Goal: Entertainment & Leisure: Consume media (video, audio)

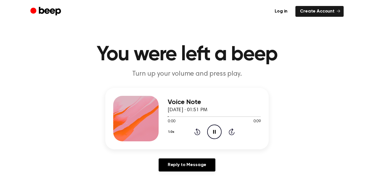
click at [217, 137] on icon "Pause Audio" at bounding box center [214, 131] width 14 height 14
click at [217, 137] on icon "Play Audio" at bounding box center [214, 131] width 14 height 14
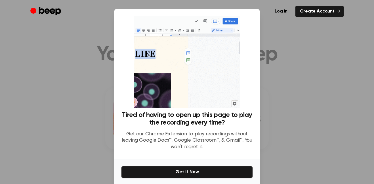
click at [297, 107] on div at bounding box center [187, 92] width 374 height 184
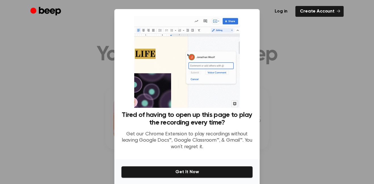
click at [297, 107] on div at bounding box center [187, 92] width 374 height 184
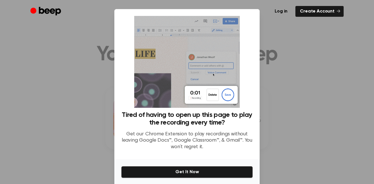
click at [297, 107] on div at bounding box center [187, 92] width 374 height 184
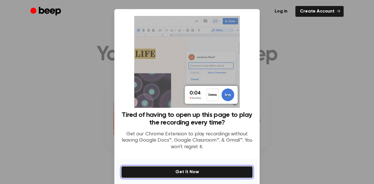
click at [213, 166] on button "Get It Now" at bounding box center [187, 172] width 132 height 12
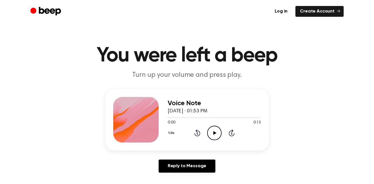
click at [213, 135] on icon "Play Audio" at bounding box center [214, 132] width 14 height 14
click at [220, 136] on circle at bounding box center [215, 133] width 14 height 14
click at [214, 128] on icon "Play Audio" at bounding box center [214, 132] width 14 height 14
click at [218, 138] on icon "Play Audio" at bounding box center [214, 132] width 14 height 14
click at [209, 137] on circle at bounding box center [215, 133] width 14 height 14
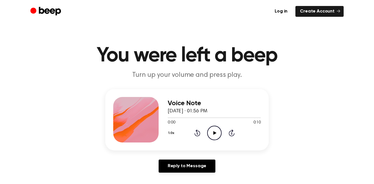
click at [218, 137] on icon "Play Audio" at bounding box center [214, 132] width 14 height 14
click at [215, 135] on icon "Play Audio" at bounding box center [214, 132] width 14 height 14
click at [217, 133] on icon "Play Audio" at bounding box center [214, 132] width 14 height 14
click at [217, 133] on icon "Pause Audio" at bounding box center [214, 132] width 14 height 14
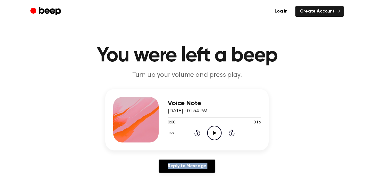
click at [217, 133] on icon "Play Audio" at bounding box center [214, 132] width 14 height 14
click at [217, 133] on icon "Pause Audio" at bounding box center [214, 132] width 14 height 14
click at [217, 133] on icon "Play Audio" at bounding box center [214, 132] width 14 height 14
click at [217, 133] on icon "Pause Audio" at bounding box center [214, 132] width 14 height 14
click at [217, 133] on icon "Play Audio" at bounding box center [214, 132] width 14 height 14
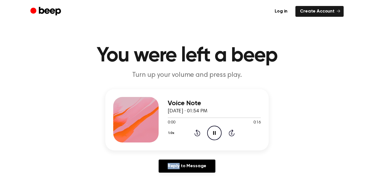
click at [217, 133] on icon "Pause Audio" at bounding box center [214, 132] width 14 height 14
click at [217, 133] on icon "Play Audio" at bounding box center [214, 132] width 14 height 14
click at [217, 133] on icon "Pause Audio" at bounding box center [214, 132] width 14 height 14
click at [217, 133] on icon "Play Audio" at bounding box center [214, 132] width 14 height 14
click at [217, 133] on icon "Pause Audio" at bounding box center [214, 132] width 14 height 14
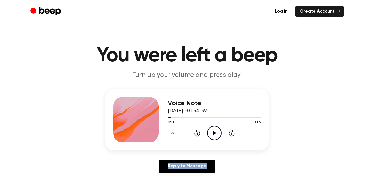
click at [217, 133] on icon "Play Audio" at bounding box center [214, 132] width 14 height 14
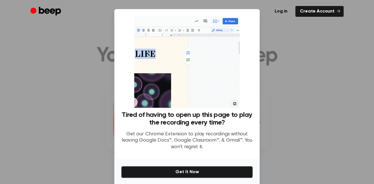
click at [217, 181] on button "No Thanks" at bounding box center [187, 186] width 132 height 11
click at [217, 133] on icon "Play Audio" at bounding box center [214, 132] width 14 height 14
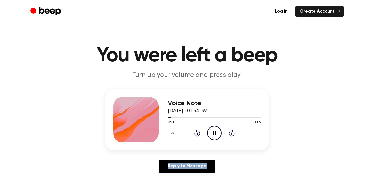
click at [217, 133] on icon "Pause Audio" at bounding box center [214, 132] width 14 height 14
click at [217, 133] on icon "Play Audio" at bounding box center [214, 132] width 14 height 14
click at [217, 133] on icon "Pause Audio" at bounding box center [214, 132] width 14 height 14
click at [217, 133] on icon "Play Audio" at bounding box center [214, 132] width 14 height 14
click at [217, 133] on icon "Pause Audio" at bounding box center [214, 132] width 14 height 14
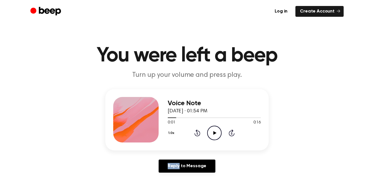
click at [217, 133] on icon "Play Audio" at bounding box center [214, 132] width 14 height 14
click at [217, 133] on icon "Pause Audio" at bounding box center [214, 132] width 14 height 14
click at [217, 133] on icon "Play Audio" at bounding box center [214, 132] width 14 height 14
click at [217, 133] on icon "Pause Audio" at bounding box center [214, 132] width 14 height 14
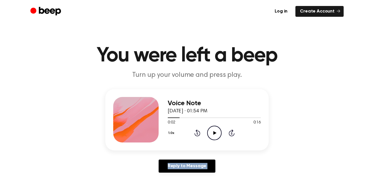
click at [217, 133] on icon "Play Audio" at bounding box center [214, 132] width 14 height 14
click at [217, 133] on icon "Pause Audio" at bounding box center [214, 132] width 14 height 14
click at [217, 133] on icon "Play Audio" at bounding box center [214, 132] width 14 height 14
click at [217, 133] on icon "Pause Audio" at bounding box center [214, 132] width 14 height 14
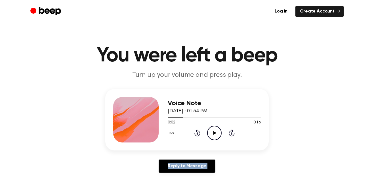
click at [217, 133] on icon "Play Audio" at bounding box center [214, 132] width 14 height 14
click at [217, 133] on icon "Pause Audio" at bounding box center [214, 132] width 14 height 14
click at [217, 133] on icon "Play Audio" at bounding box center [214, 132] width 14 height 14
click at [217, 133] on icon "Pause Audio" at bounding box center [214, 132] width 14 height 14
click at [217, 133] on icon "Play Audio" at bounding box center [214, 132] width 14 height 14
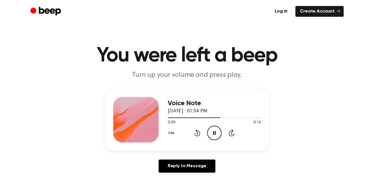
click at [176, 133] on button "1.0x" at bounding box center [172, 133] width 9 height 10
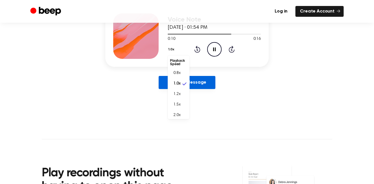
scroll to position [82, 0]
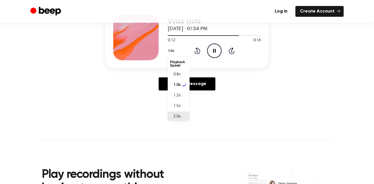
click at [179, 118] on li "2.0x" at bounding box center [179, 116] width 22 height 11
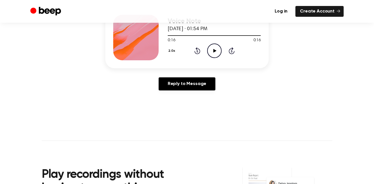
click at [212, 51] on icon "Play Audio" at bounding box center [214, 50] width 14 height 14
click at [174, 51] on button "2.0x" at bounding box center [173, 51] width 10 height 10
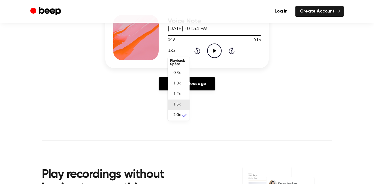
click at [181, 107] on li "1.5x" at bounding box center [179, 104] width 22 height 11
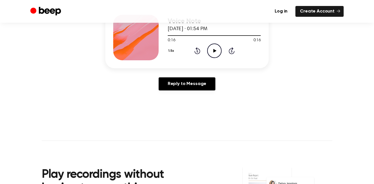
click at [218, 52] on icon "Play Audio" at bounding box center [214, 50] width 14 height 14
click at [169, 52] on button "1.5x" at bounding box center [172, 51] width 9 height 10
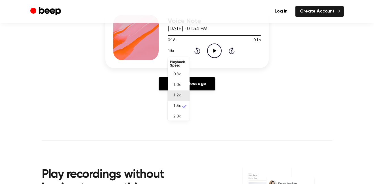
click at [181, 95] on li "1.2x" at bounding box center [179, 95] width 22 height 11
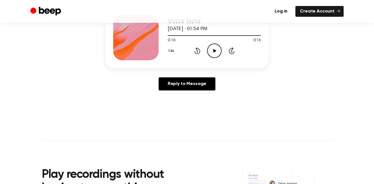
click at [215, 50] on icon "Play Audio" at bounding box center [214, 50] width 14 height 14
click at [173, 49] on button "1.2x" at bounding box center [172, 51] width 9 height 10
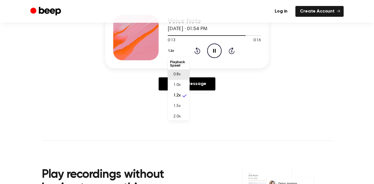
click at [176, 71] on li "0.8x" at bounding box center [179, 74] width 22 height 11
click at [213, 51] on icon at bounding box center [214, 51] width 3 height 4
click at [213, 51] on icon "Play Audio" at bounding box center [214, 50] width 14 height 14
click at [213, 51] on icon at bounding box center [214, 51] width 3 height 4
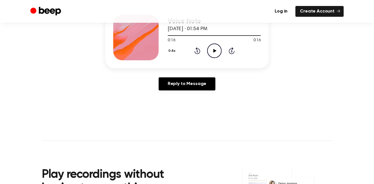
click at [213, 51] on icon at bounding box center [214, 51] width 3 height 4
click at [211, 51] on icon "Play Audio" at bounding box center [214, 50] width 14 height 14
click at [171, 50] on button "0.8x" at bounding box center [173, 51] width 10 height 10
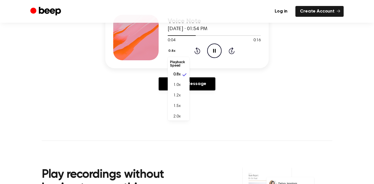
click at [177, 62] on li "Playback Speed" at bounding box center [179, 63] width 22 height 11
click at [183, 103] on li "1.5x" at bounding box center [179, 103] width 22 height 11
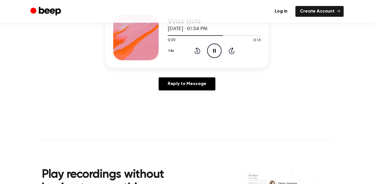
click at [169, 53] on button "1.5x" at bounding box center [172, 51] width 9 height 10
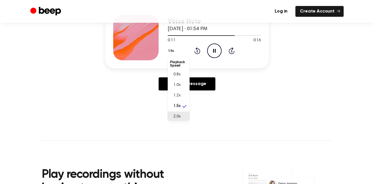
click at [182, 114] on li "2.0x" at bounding box center [179, 116] width 22 height 11
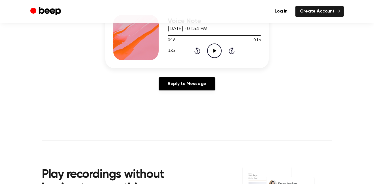
click at [211, 52] on icon "Play Audio" at bounding box center [214, 50] width 14 height 14
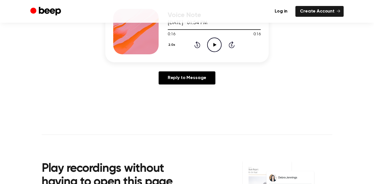
scroll to position [87, 0]
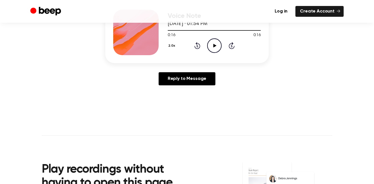
click at [212, 46] on icon "Play Audio" at bounding box center [214, 45] width 14 height 14
click at [212, 46] on icon "Pause Audio" at bounding box center [214, 45] width 14 height 14
click at [212, 46] on icon "Play Audio" at bounding box center [214, 45] width 14 height 14
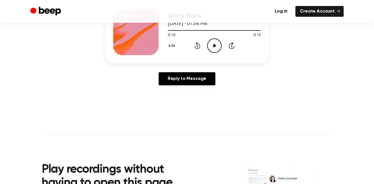
scroll to position [0, 0]
